Goal: Obtain resource: Obtain resource

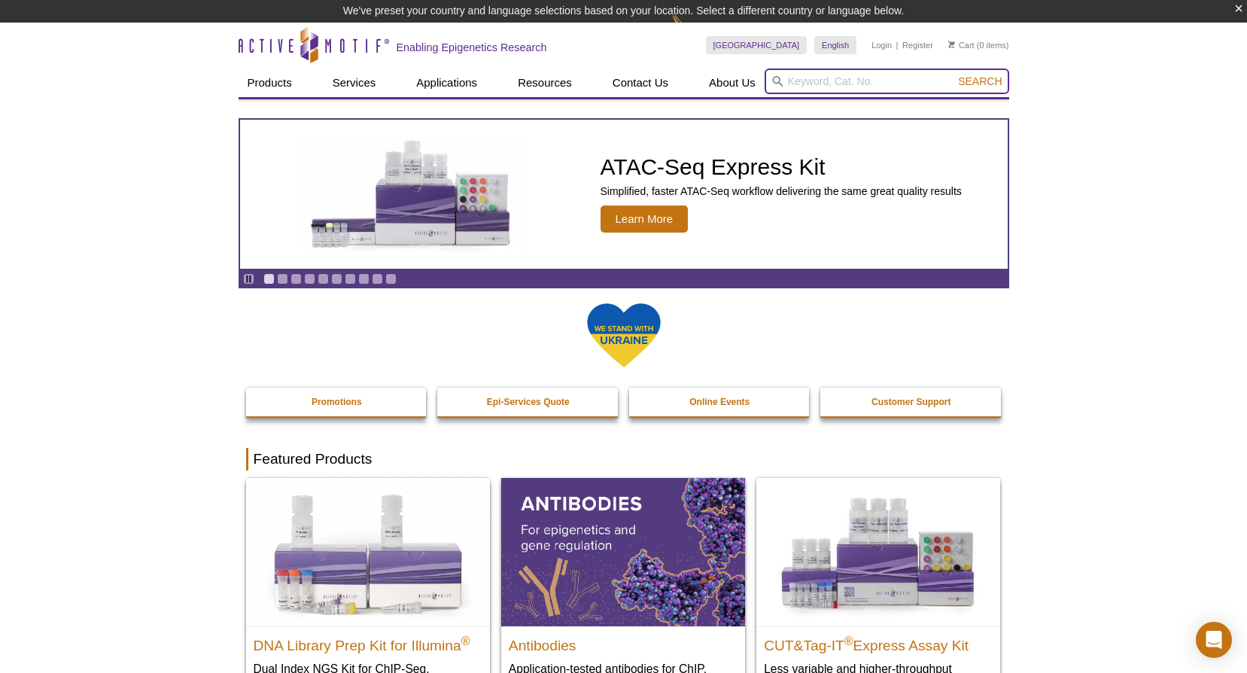
click at [792, 75] on input "search" at bounding box center [886, 81] width 245 height 26
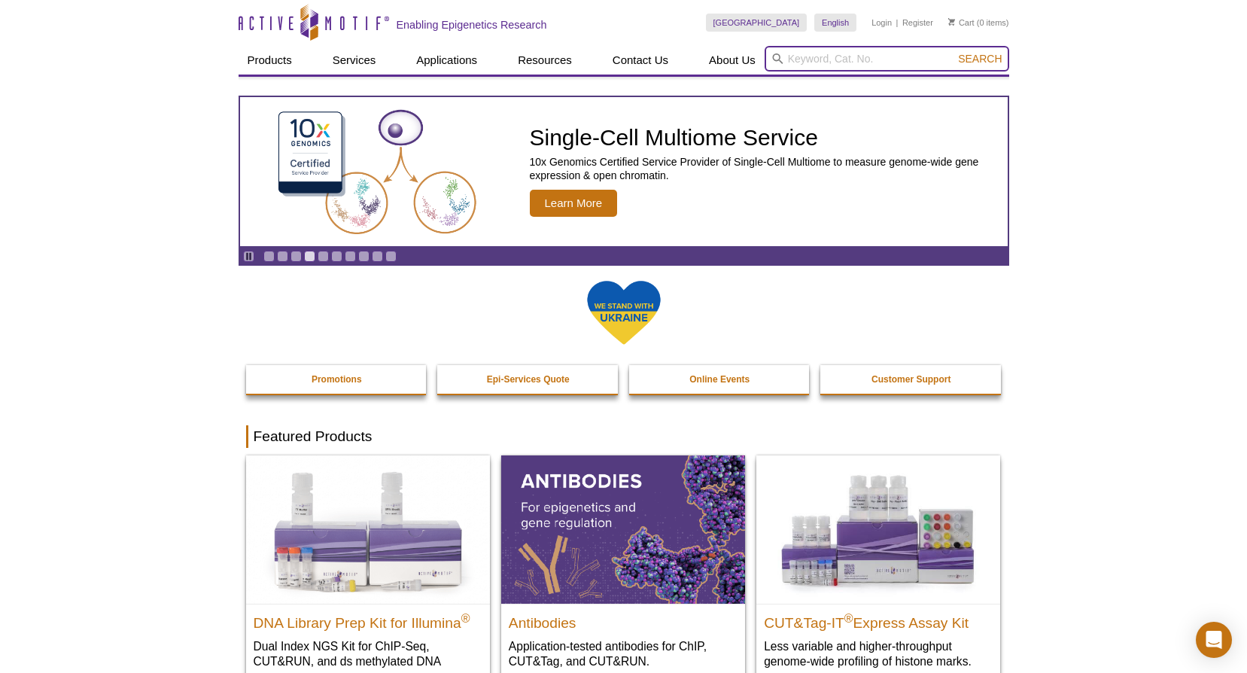
type input "A"
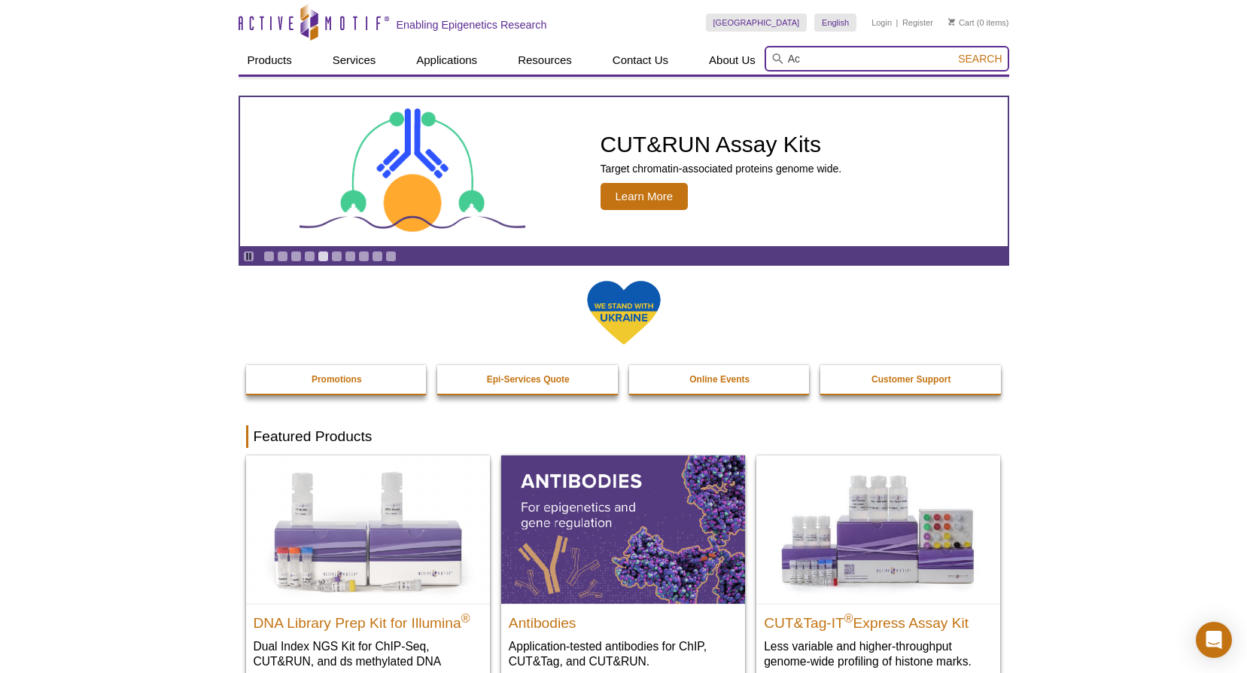
type input "A"
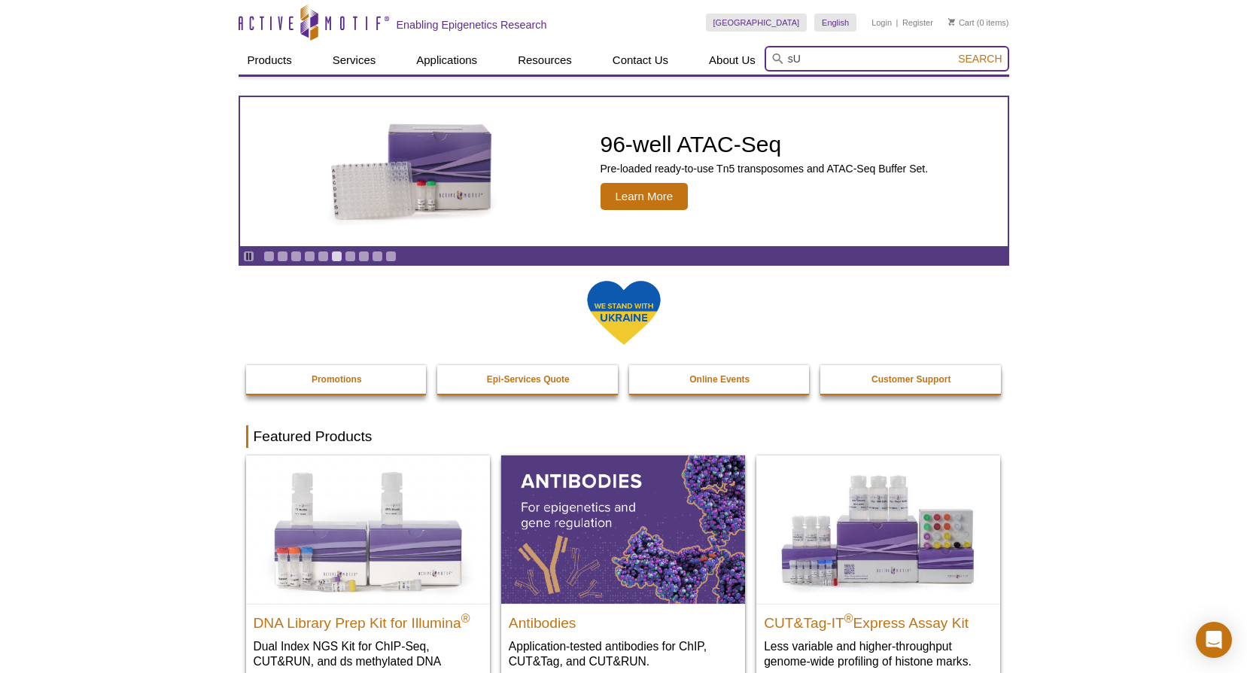
type input "s"
click at [792, 56] on input "Subcellar" at bounding box center [886, 59] width 245 height 26
click at [786, 54] on input "Subcellar" at bounding box center [886, 59] width 245 height 26
type input "RNA Subcellar"
click at [953, 52] on button "Search" at bounding box center [979, 59] width 53 height 14
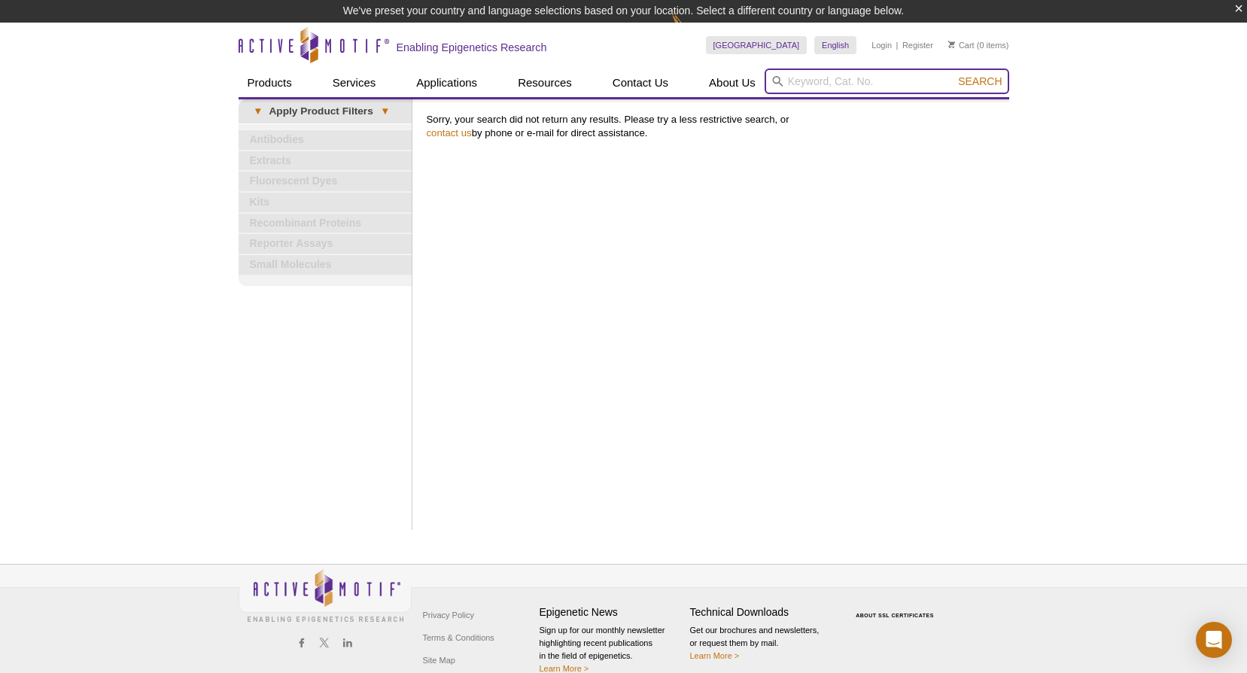
click at [820, 80] on input "search" at bounding box center [886, 81] width 245 height 26
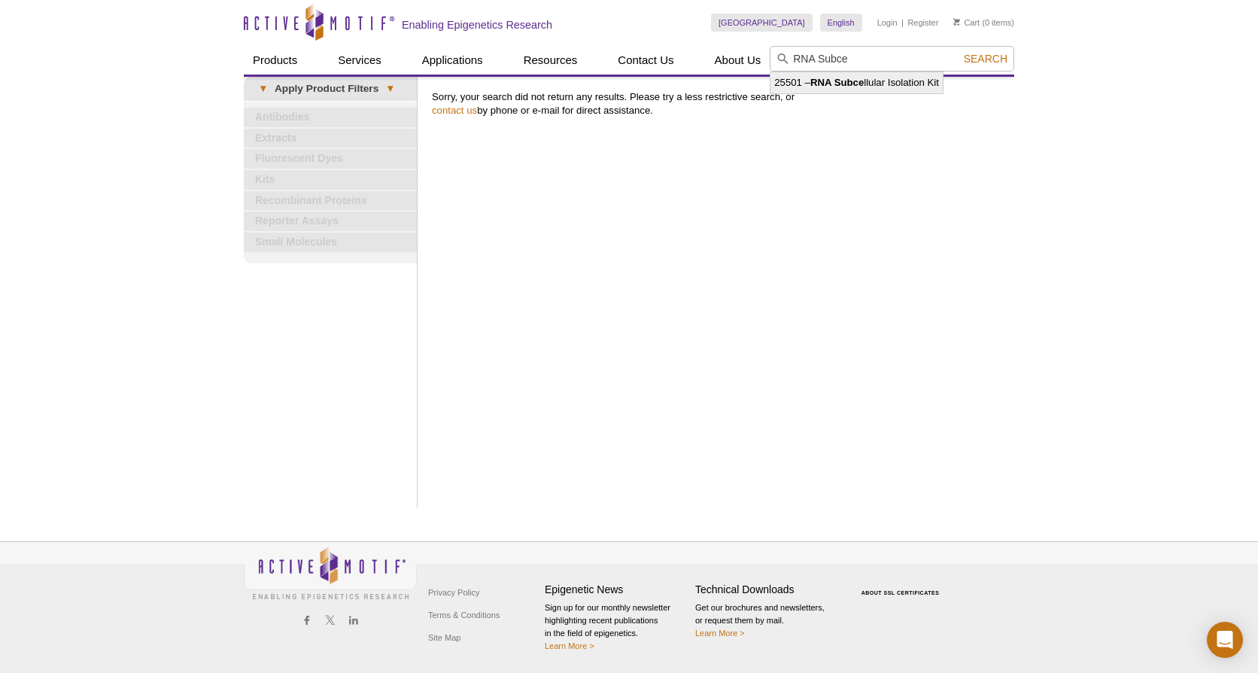
click at [833, 85] on strong "RNA Subce" at bounding box center [836, 82] width 53 height 11
type input "25501 – RNA Subcellular Isolation Kit"
click at [982, 53] on span "Search" at bounding box center [986, 59] width 44 height 12
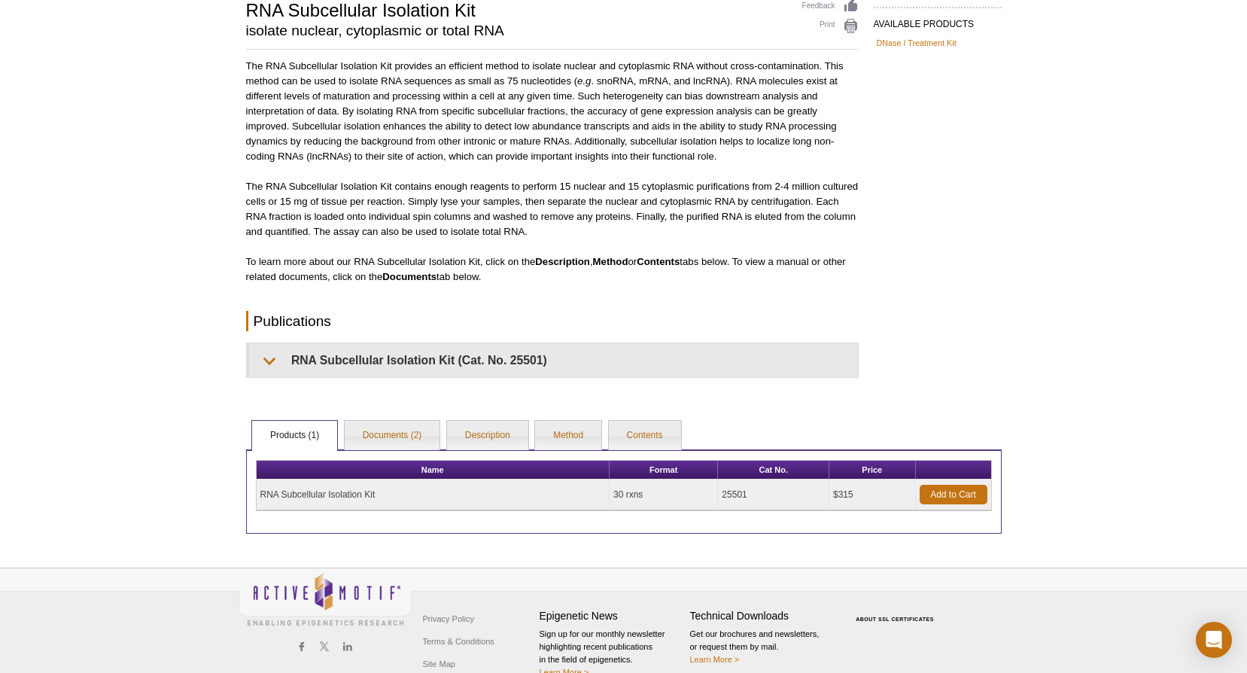
scroll to position [145, 0]
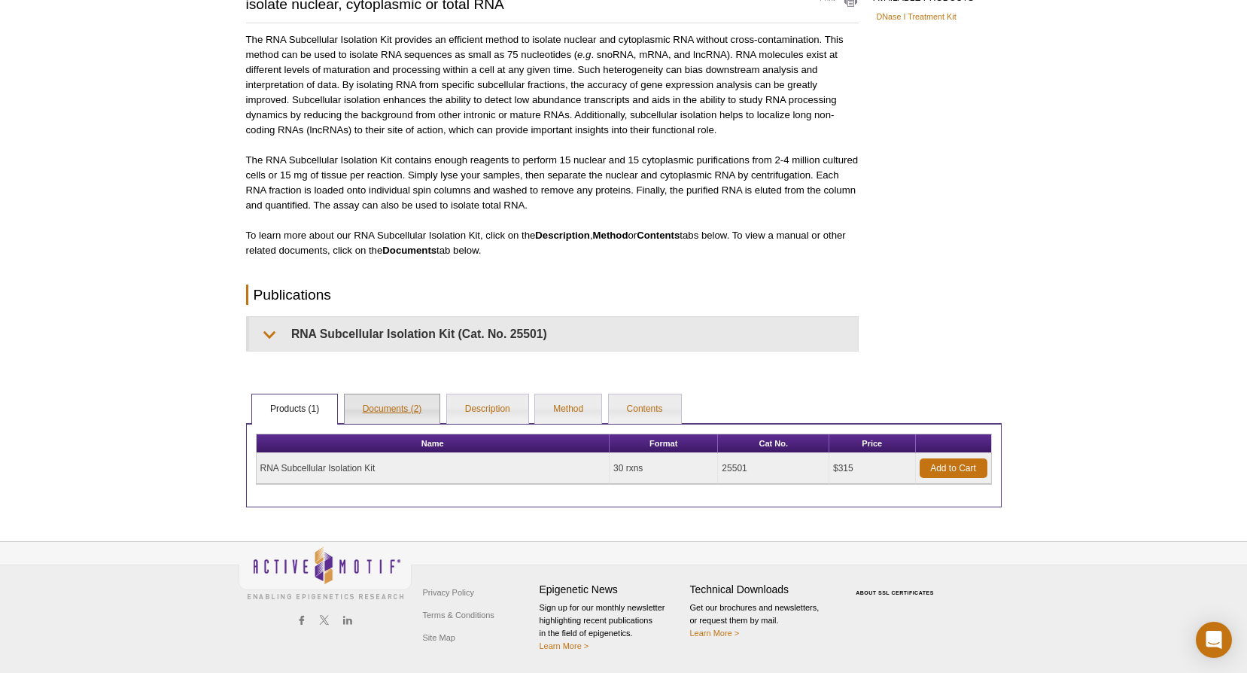
click at [384, 409] on link "Documents (2)" at bounding box center [393, 409] width 96 height 30
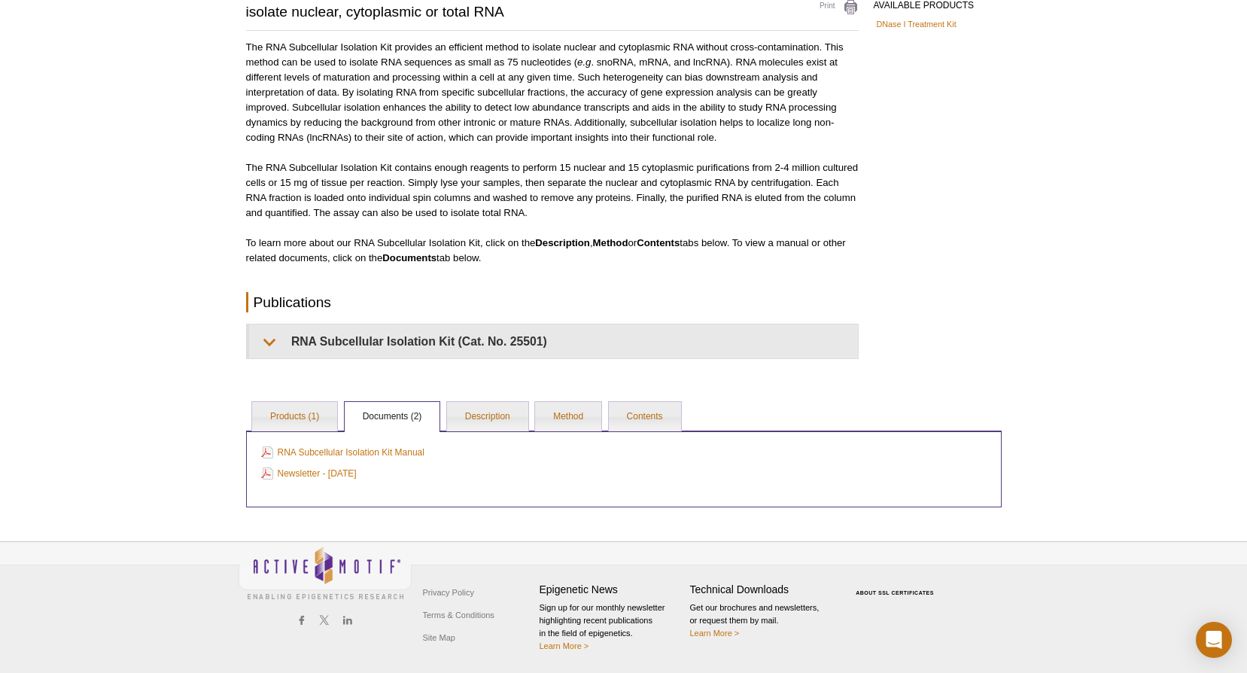
scroll to position [138, 0]
click at [380, 450] on link "RNA Subcellular Isolation Kit Manual" at bounding box center [342, 452] width 163 height 17
